Goal: Task Accomplishment & Management: Complete application form

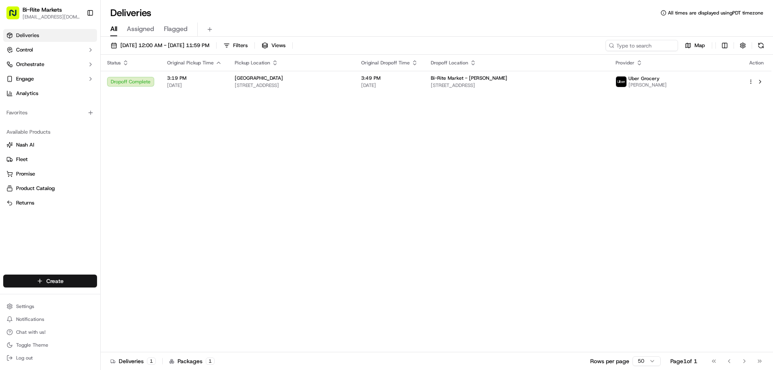
click at [58, 278] on html "Bi-Rite Markets [EMAIL_ADDRESS][DOMAIN_NAME] Toggle Sidebar Deliveries Control …" at bounding box center [386, 185] width 773 height 370
click at [121, 298] on link "Delivery" at bounding box center [146, 296] width 90 height 14
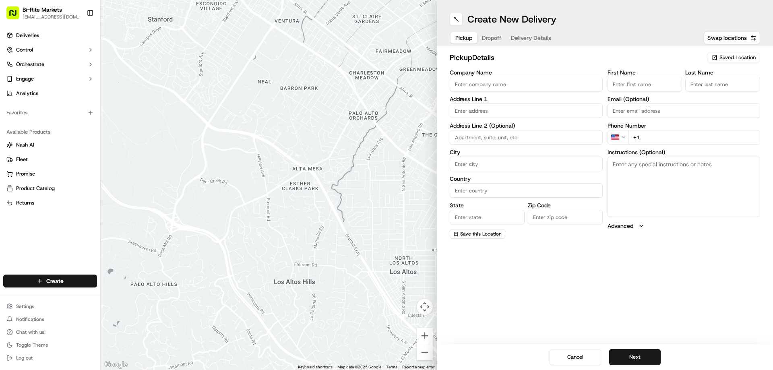
click at [493, 84] on input "Company Name" at bounding box center [526, 84] width 153 height 14
type input "Bi Rite Market"
type input "[STREET_ADDRESS]"
type input "[GEOGRAPHIC_DATA]"
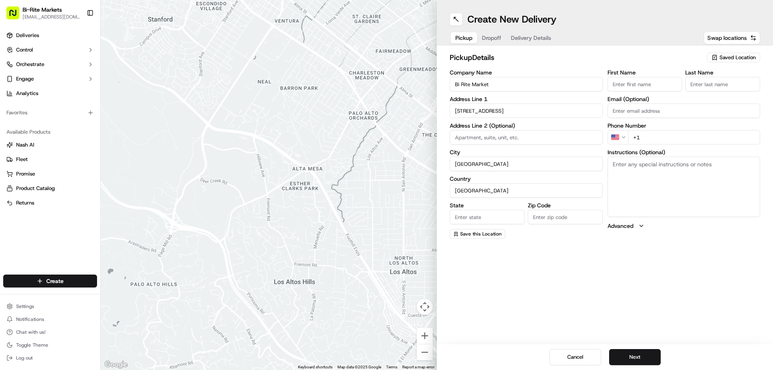
type input "CA"
type input "94110"
type input "Manager"
type input "OnDuty"
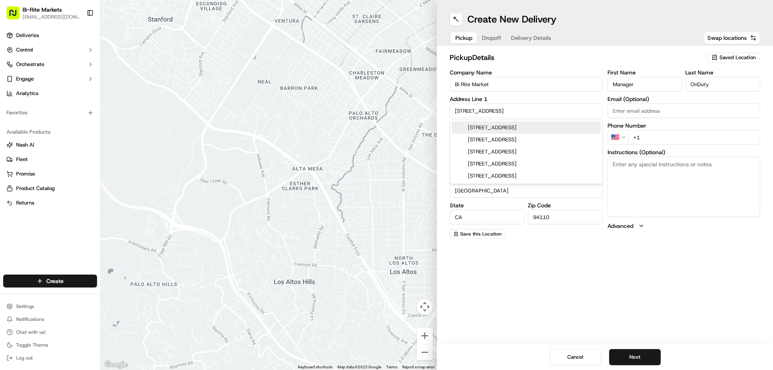
click at [602, 32] on div "Pickup Dropoff Delivery Details Swap locations" at bounding box center [605, 38] width 310 height 14
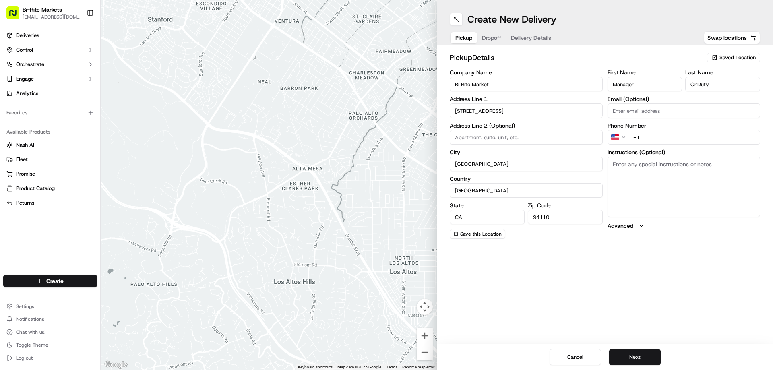
click at [494, 39] on span "Dropoff" at bounding box center [491, 38] width 19 height 8
click at [480, 87] on input "Company Name" at bounding box center [526, 84] width 153 height 14
type input "[PERSON_NAME]"
paste input "[STREET_ADDRESS]"
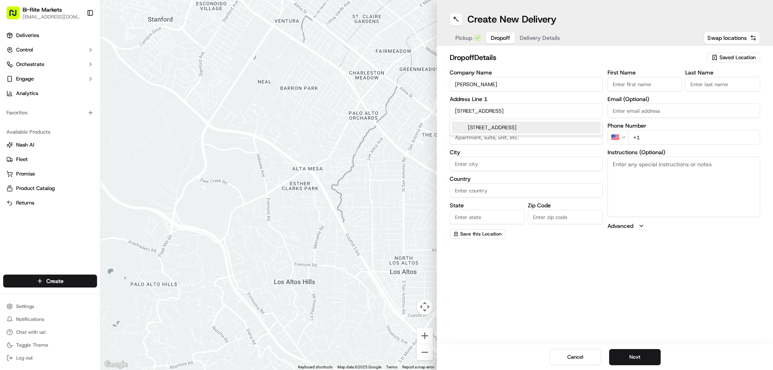
drag, startPoint x: 463, startPoint y: 112, endPoint x: 606, endPoint y: 113, distance: 143.0
click at [606, 113] on div "Company Name [PERSON_NAME] Address Line [STREET_ADDRESS] Address Line 2 (Option…" at bounding box center [605, 154] width 310 height 169
click at [565, 130] on div "[STREET_ADDRESS]" at bounding box center [526, 128] width 149 height 12
type input "[STREET_ADDRESS]"
type input "3rd floor"
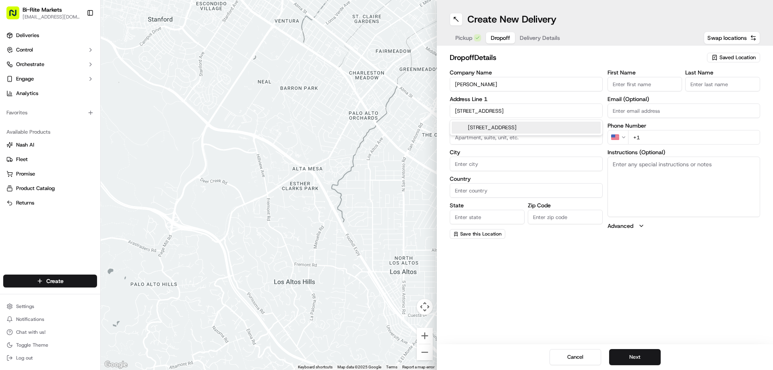
type input "[GEOGRAPHIC_DATA]"
type input "CA"
type input "94111"
type input "[STREET_ADDRESS]"
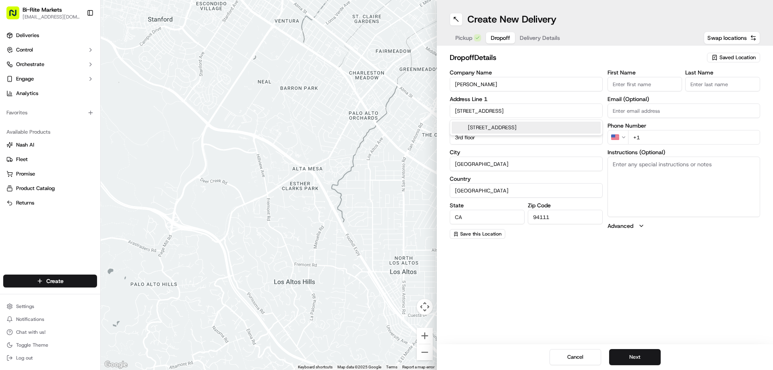
scroll to position [0, 0]
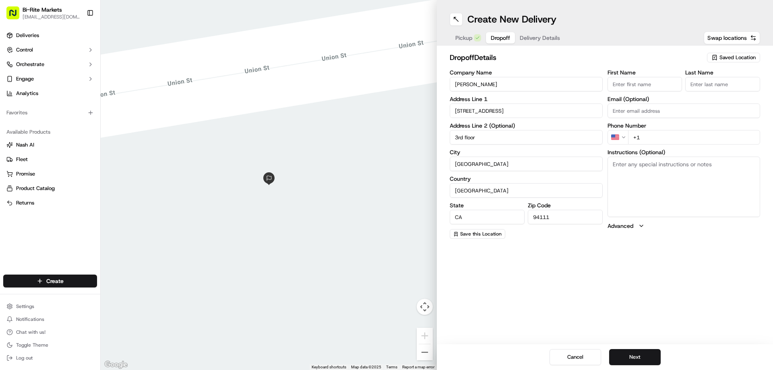
click at [640, 88] on input "First Name" at bounding box center [645, 84] width 75 height 14
type input "[PERSON_NAME]"
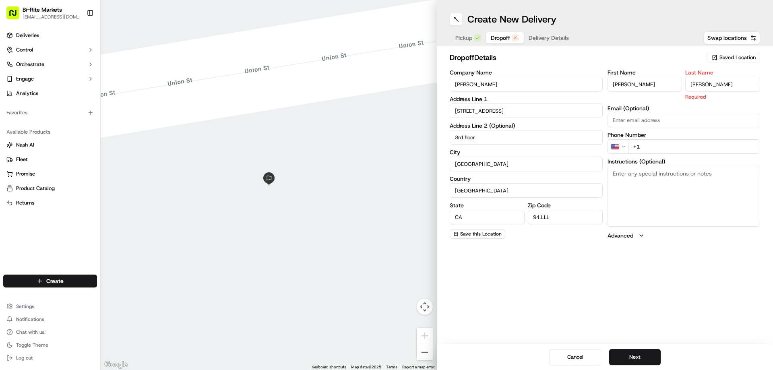
type input "[PERSON_NAME]"
click at [642, 121] on div "First Name [PERSON_NAME] Last Name [PERSON_NAME] Required Email (Optional) Phon…" at bounding box center [684, 155] width 153 height 170
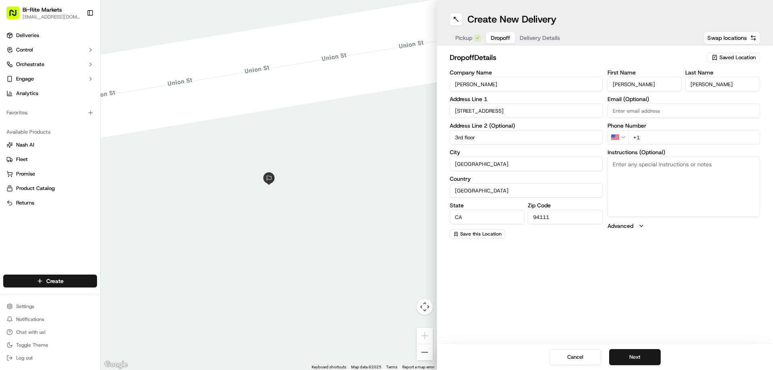
paste input "[EMAIL_ADDRESS][DOMAIN_NAME]"
type input "[EMAIL_ADDRESS][DOMAIN_NAME]"
click at [659, 141] on input "+1" at bounding box center [694, 137] width 132 height 14
paste input "tel"
click at [651, 134] on input "+1" at bounding box center [694, 137] width 132 height 14
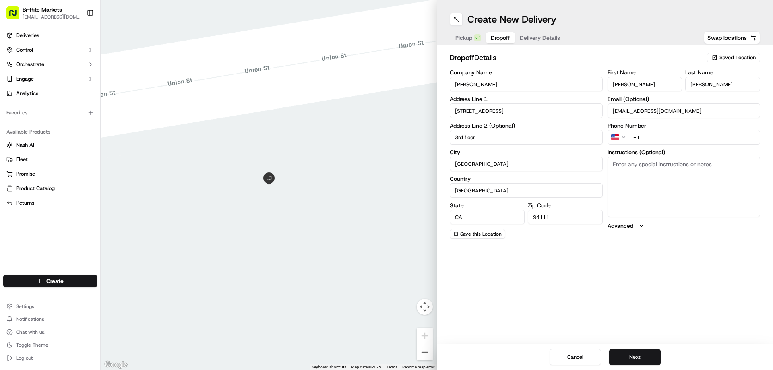
paste input "tel"
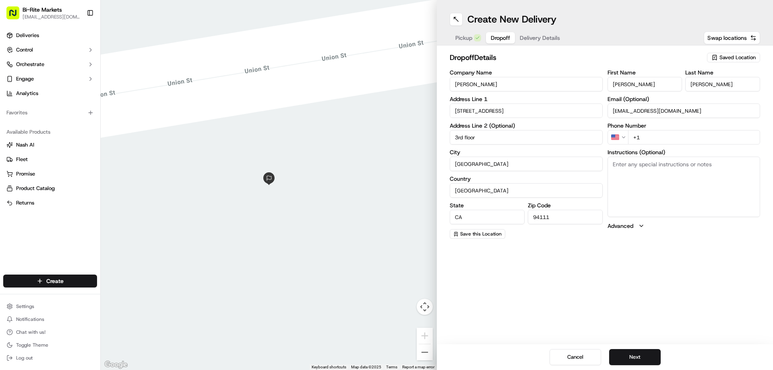
paste input "tel"
click at [661, 138] on input "[PHONE_NUMBER]" at bounding box center [694, 137] width 132 height 14
type input "[PHONE_NUMBER]"
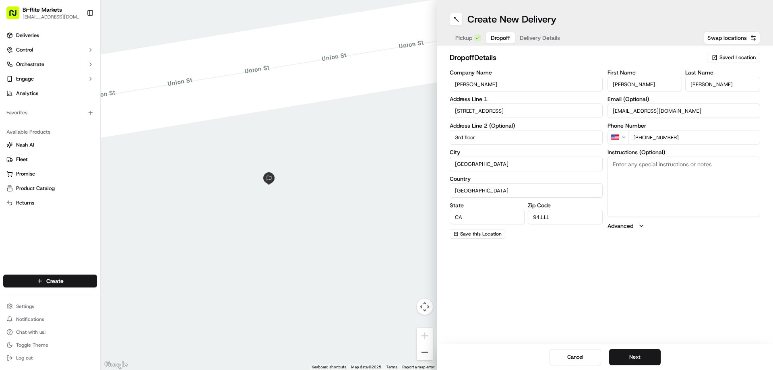
click at [700, 172] on textarea "Instructions (Optional)" at bounding box center [684, 187] width 153 height 60
click at [637, 225] on button "Advanced" at bounding box center [684, 226] width 153 height 8
click at [638, 226] on button "Advanced" at bounding box center [684, 226] width 153 height 8
click at [645, 358] on button "Next" at bounding box center [635, 357] width 52 height 16
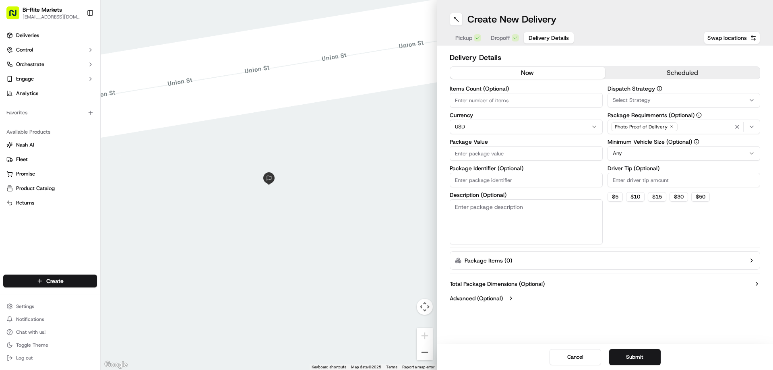
click at [505, 101] on input "Items Count (Optional)" at bounding box center [526, 100] width 153 height 14
type input "6"
click at [500, 154] on input "Package Value" at bounding box center [526, 153] width 153 height 14
type input "679"
click at [509, 182] on input "Package Identifier (Optional)" at bounding box center [526, 180] width 153 height 14
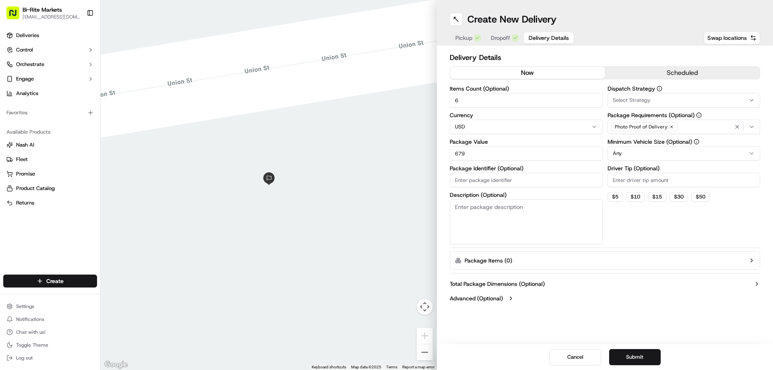
type input "Catering Platters"
click at [506, 217] on textarea "Description (Optional)" at bounding box center [526, 221] width 153 height 45
type textarea "5 Catering Platters and a Bag of Crackers"
click at [650, 100] on div "Select Strategy" at bounding box center [684, 100] width 149 height 7
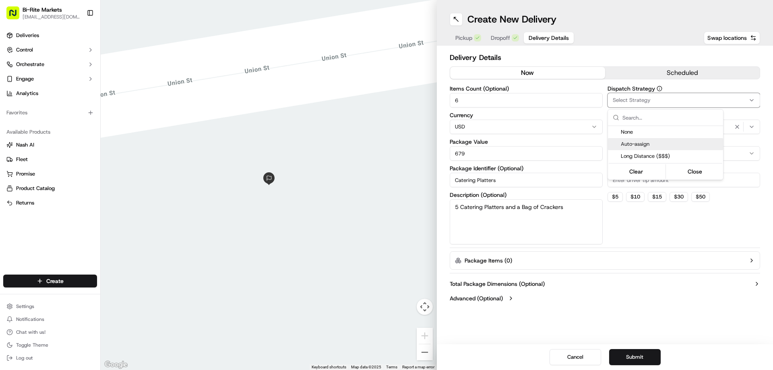
click at [639, 144] on span "Auto-assign" at bounding box center [670, 144] width 99 height 7
click at [687, 174] on button "Close" at bounding box center [695, 171] width 55 height 11
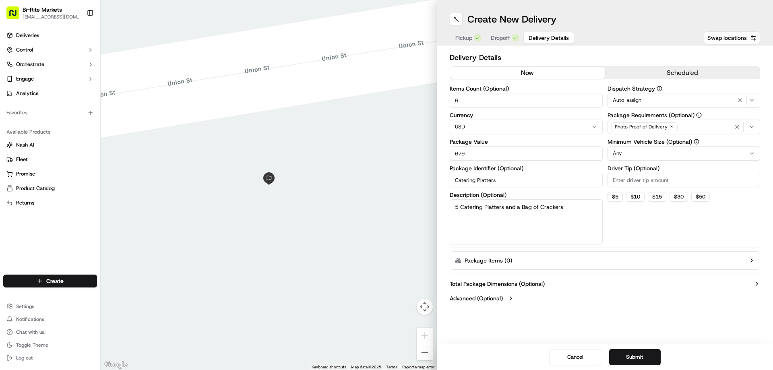
click at [675, 157] on html "Bi-Rite Markets [EMAIL_ADDRESS][DOMAIN_NAME] Toggle Sidebar Deliveries Control …" at bounding box center [386, 185] width 773 height 370
click at [617, 196] on button "$ 5" at bounding box center [615, 197] width 15 height 10
type input "5"
click at [635, 356] on button "Submit" at bounding box center [635, 357] width 52 height 16
click at [454, 35] on button "Pickup" at bounding box center [468, 37] width 35 height 11
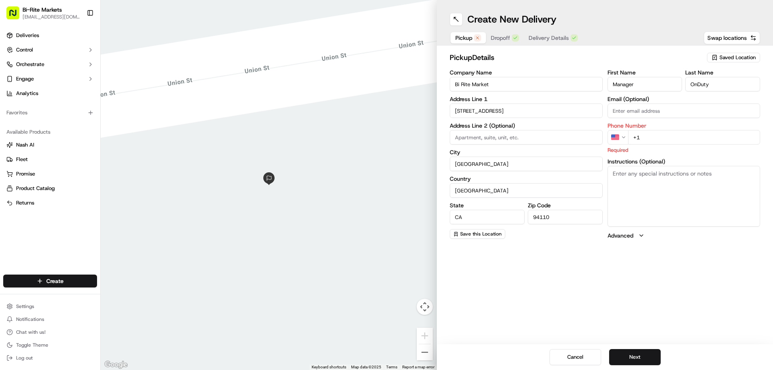
click at [672, 136] on input "+1" at bounding box center [694, 137] width 132 height 14
type input "[PHONE_NUMBER]"
click at [640, 346] on div "Cancel Next" at bounding box center [605, 357] width 336 height 26
click at [641, 357] on button "Next" at bounding box center [635, 357] width 52 height 16
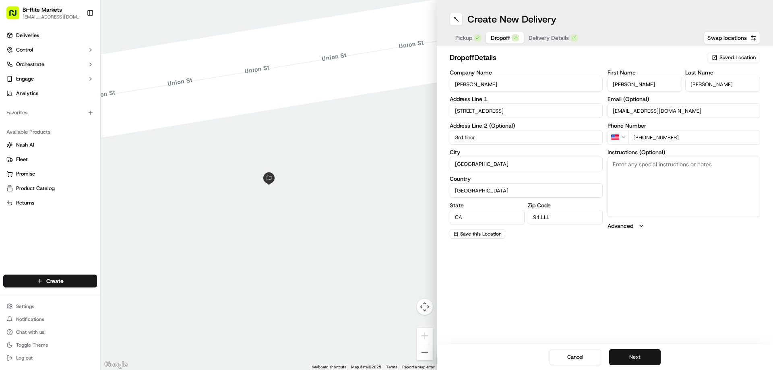
click at [641, 357] on button "Next" at bounding box center [635, 357] width 52 height 16
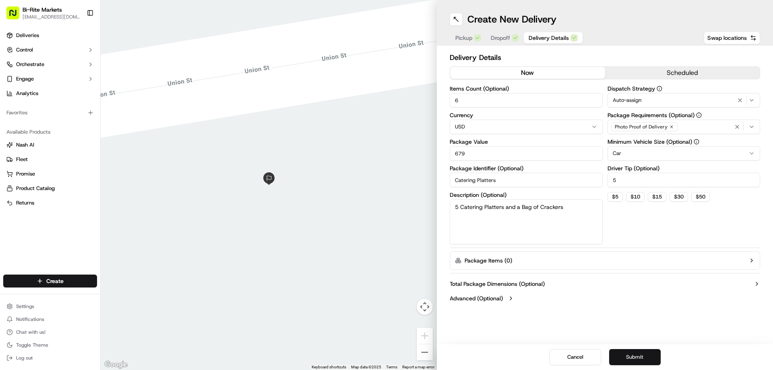
click at [641, 357] on button "Submit" at bounding box center [635, 357] width 52 height 16
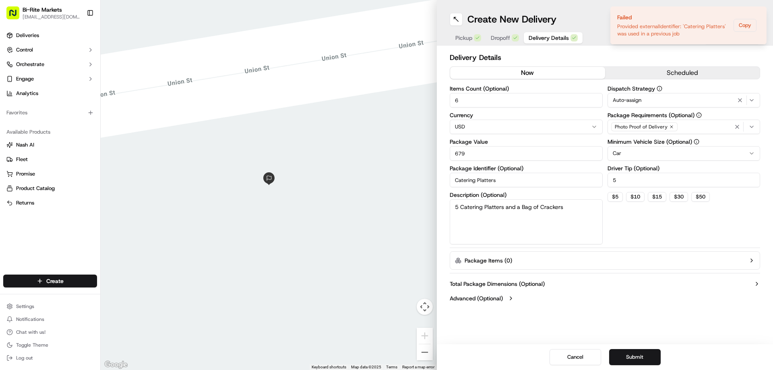
click at [455, 180] on input "Catering Platters" at bounding box center [526, 180] width 153 height 14
type input "5 Catering Platters"
click at [639, 356] on button "Submit" at bounding box center [635, 357] width 52 height 16
